Goal: Navigation & Orientation: Find specific page/section

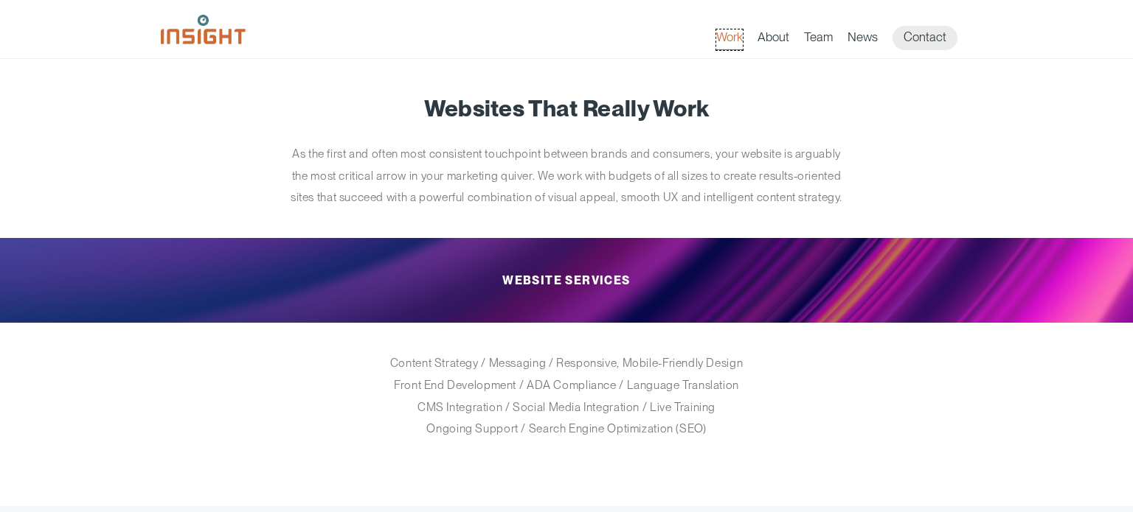
click at [738, 41] on link "Work" at bounding box center [729, 39] width 27 height 21
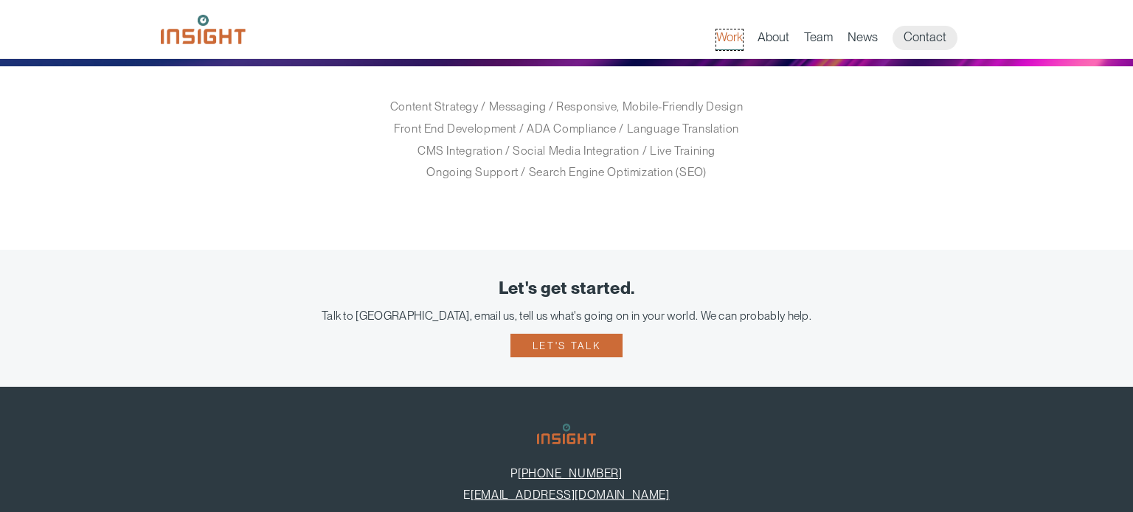
scroll to position [126, 0]
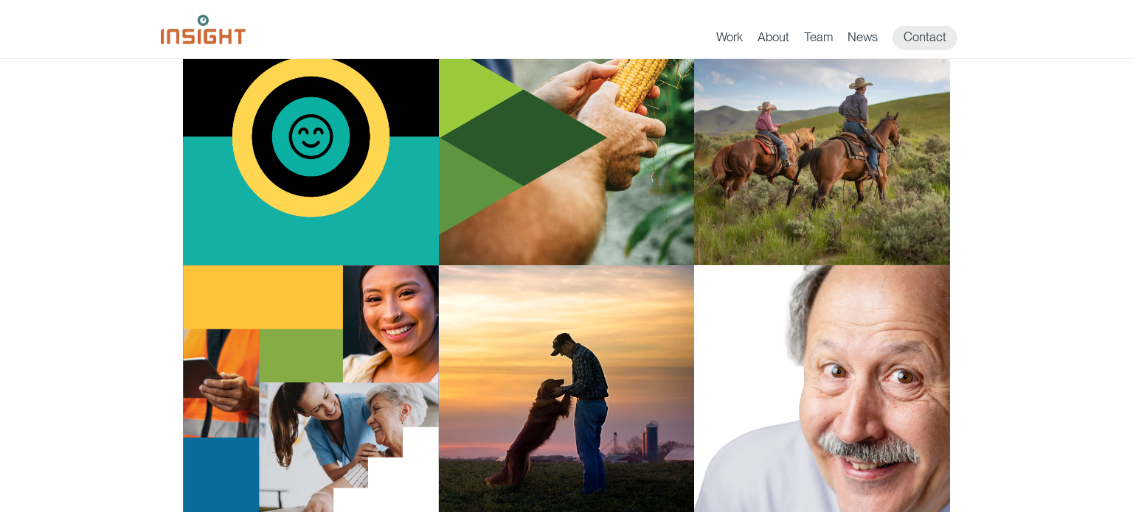
scroll to position [1009, 0]
